Goal: Information Seeking & Learning: Learn about a topic

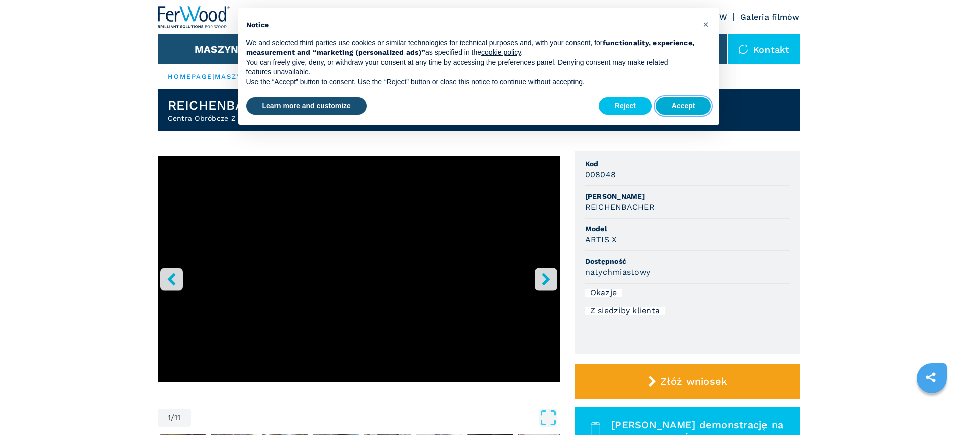
click at [684, 108] on button "Accept" at bounding box center [683, 106] width 56 height 18
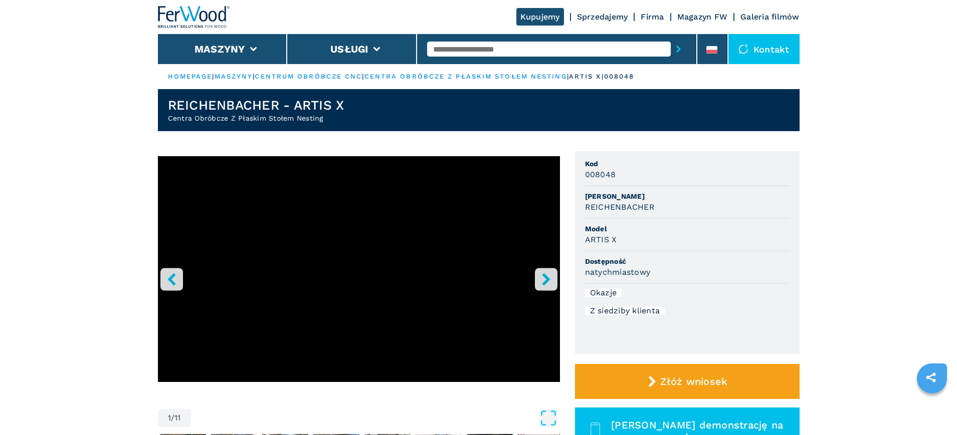
click at [548, 285] on icon "right-button" at bounding box center [546, 279] width 13 height 13
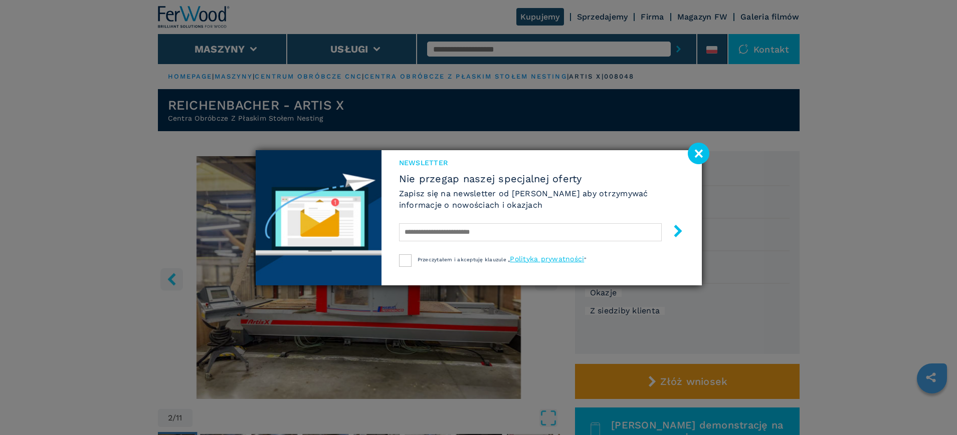
click at [697, 151] on image at bounding box center [699, 154] width 22 height 22
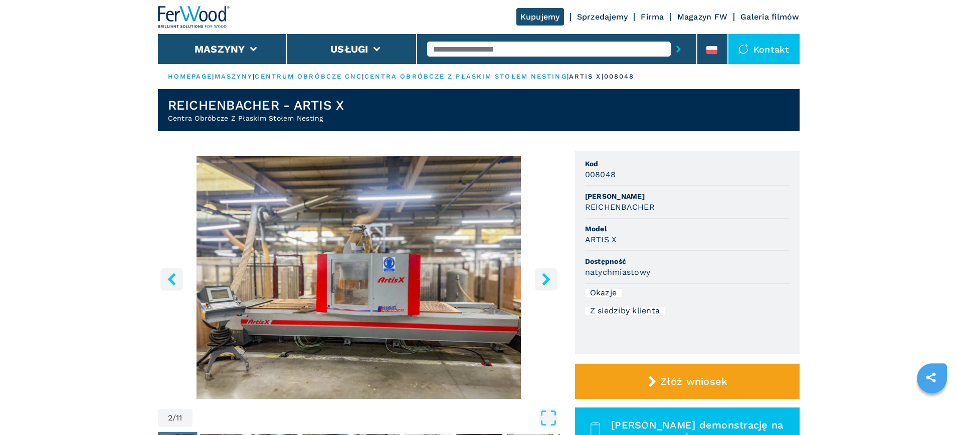
click at [546, 281] on icon "right-button" at bounding box center [546, 279] width 8 height 13
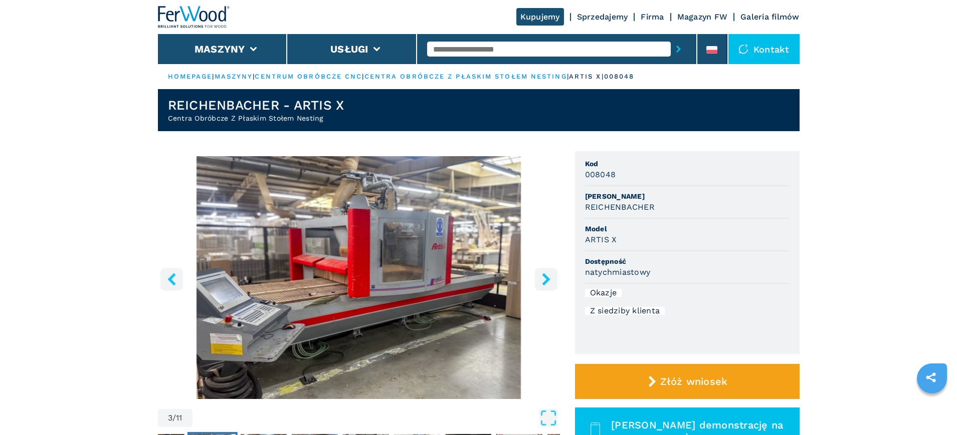
click at [546, 281] on icon "right-button" at bounding box center [546, 279] width 8 height 13
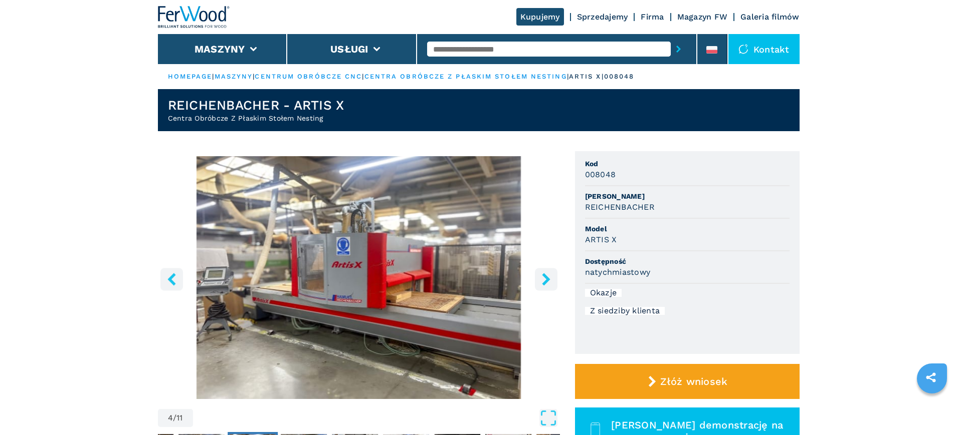
click at [546, 281] on icon "right-button" at bounding box center [546, 279] width 8 height 13
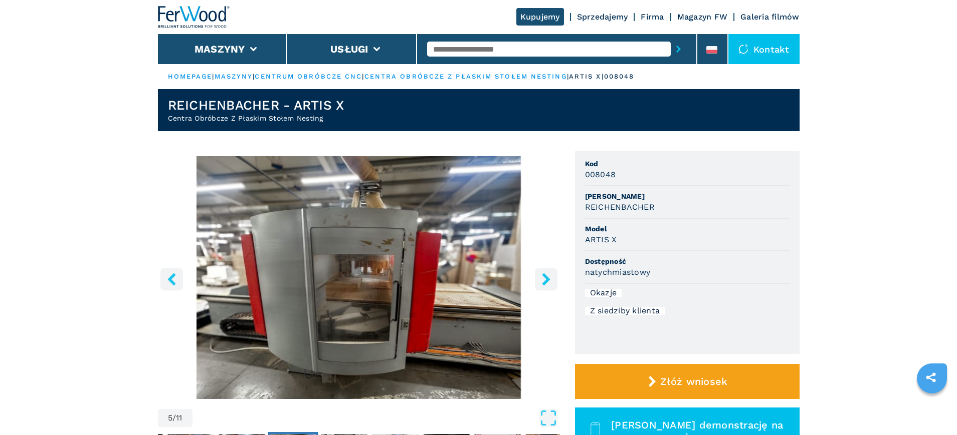
click at [546, 281] on icon "right-button" at bounding box center [546, 279] width 8 height 13
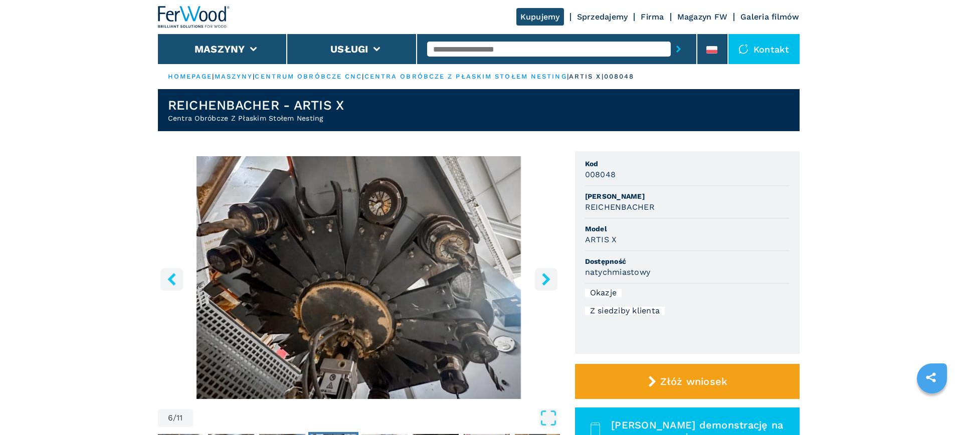
click at [546, 281] on icon "right-button" at bounding box center [546, 279] width 8 height 13
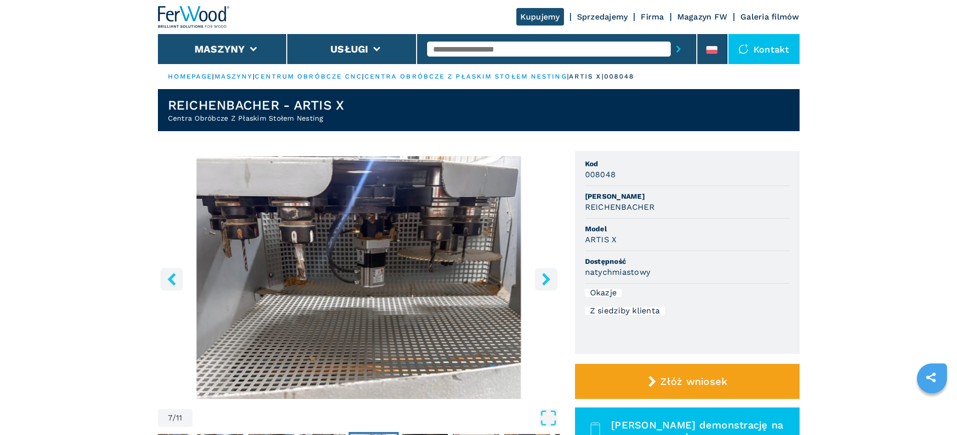
click at [546, 281] on icon "right-button" at bounding box center [546, 279] width 8 height 13
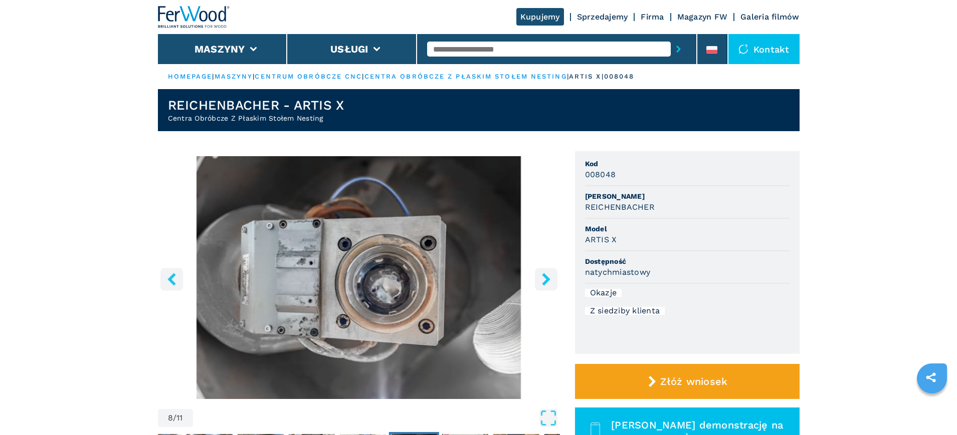
click at [546, 281] on icon "right-button" at bounding box center [546, 279] width 8 height 13
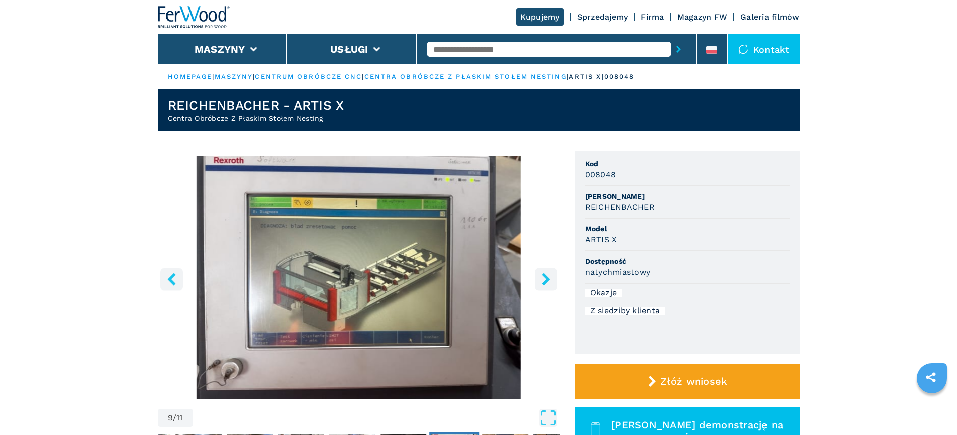
click at [546, 281] on icon "right-button" at bounding box center [546, 279] width 8 height 13
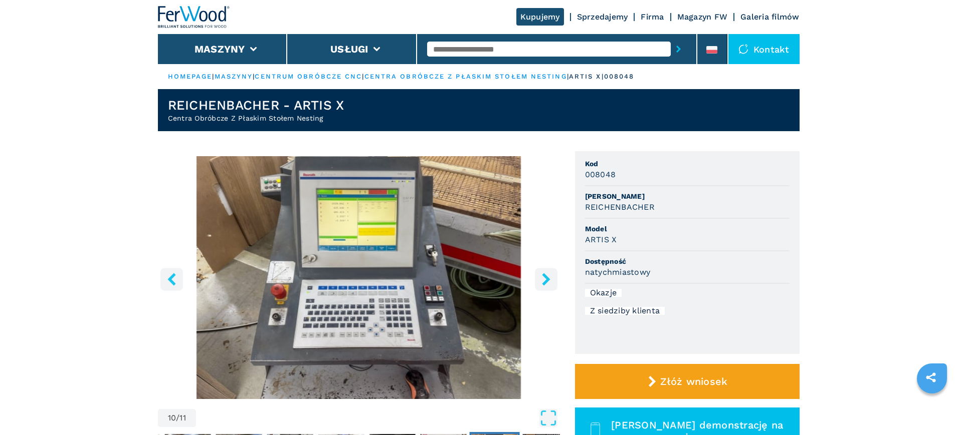
click at [546, 281] on icon "right-button" at bounding box center [546, 279] width 8 height 13
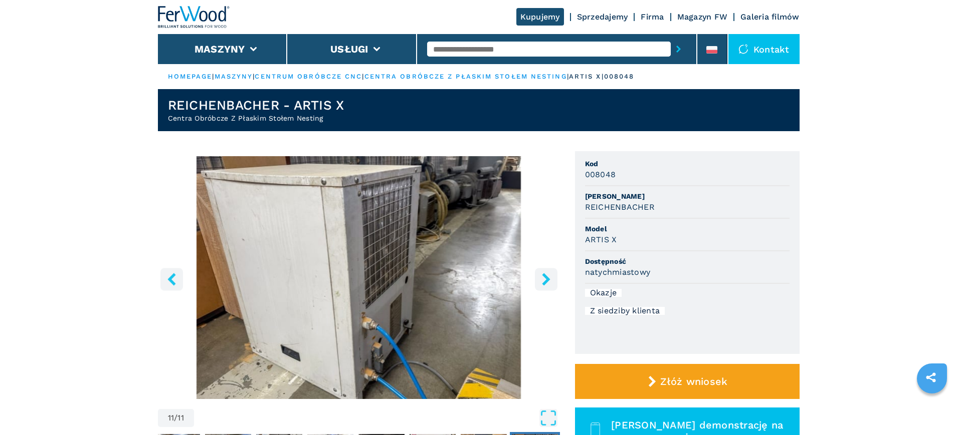
click at [546, 281] on icon "right-button" at bounding box center [546, 279] width 8 height 13
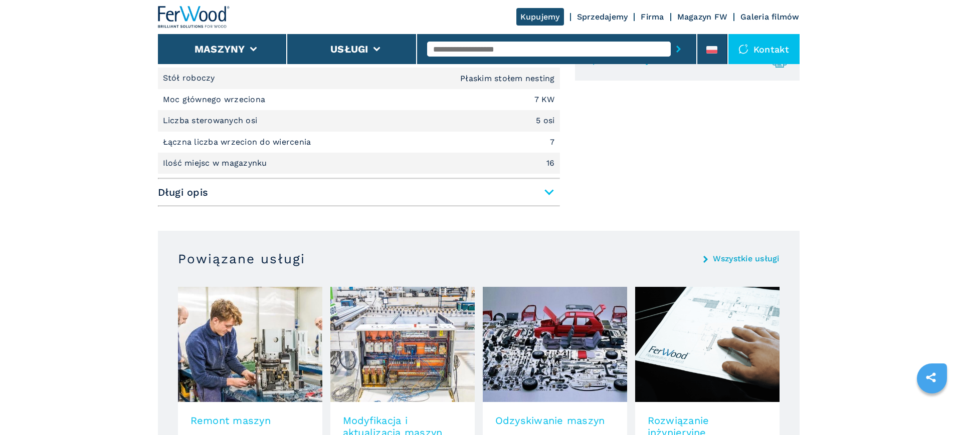
scroll to position [501, 0]
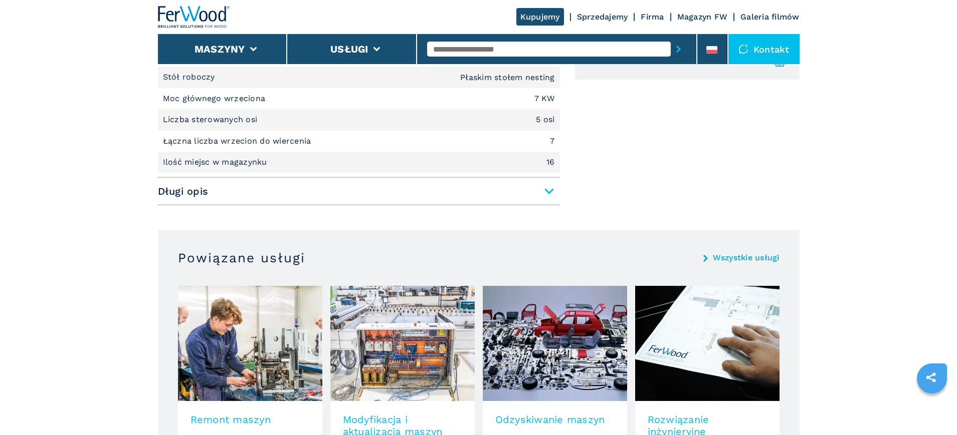
click at [544, 192] on span "Długi opis" at bounding box center [359, 191] width 402 height 18
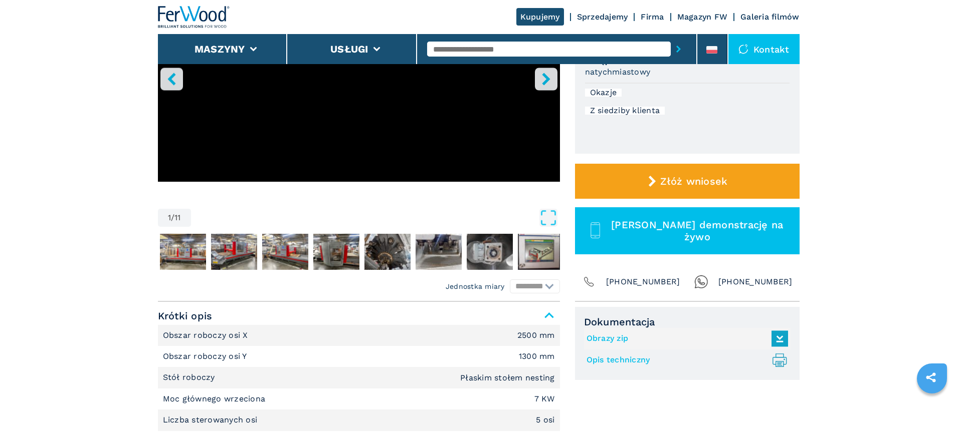
scroll to position [0, 0]
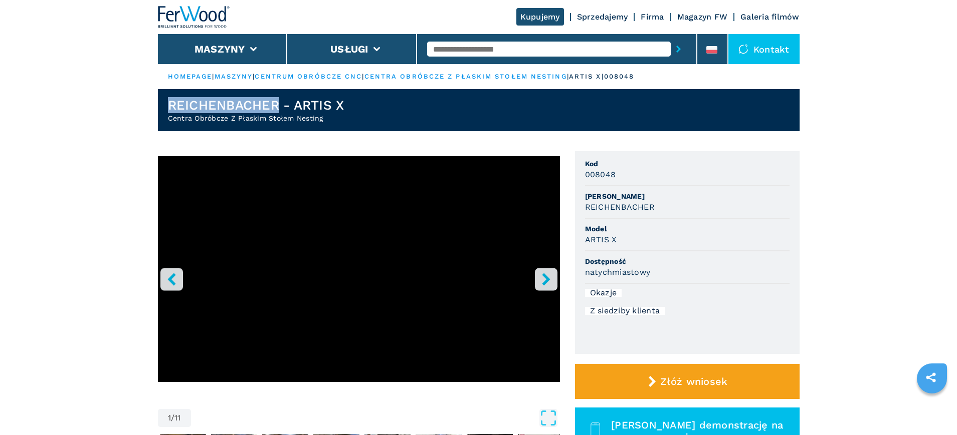
drag, startPoint x: 167, startPoint y: 103, endPoint x: 276, endPoint y: 105, distance: 108.8
click at [276, 105] on h1 "REICHENBACHER - ARTIS X" at bounding box center [256, 105] width 176 height 16
